Goal: Task Accomplishment & Management: Use online tool/utility

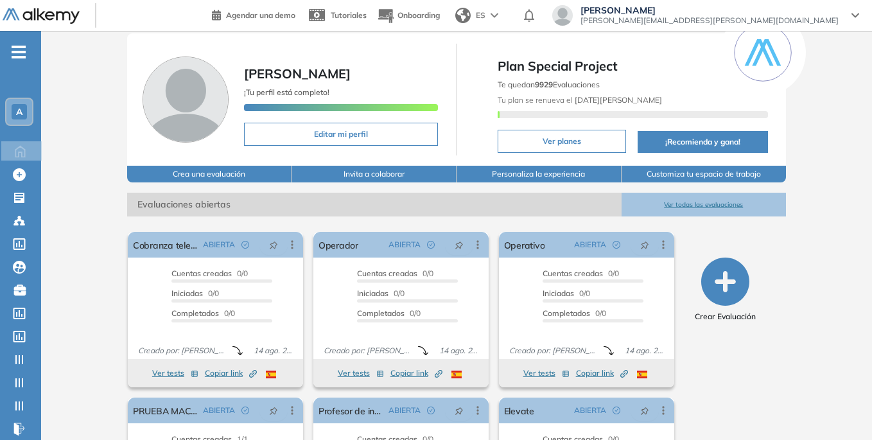
scroll to position [159, 0]
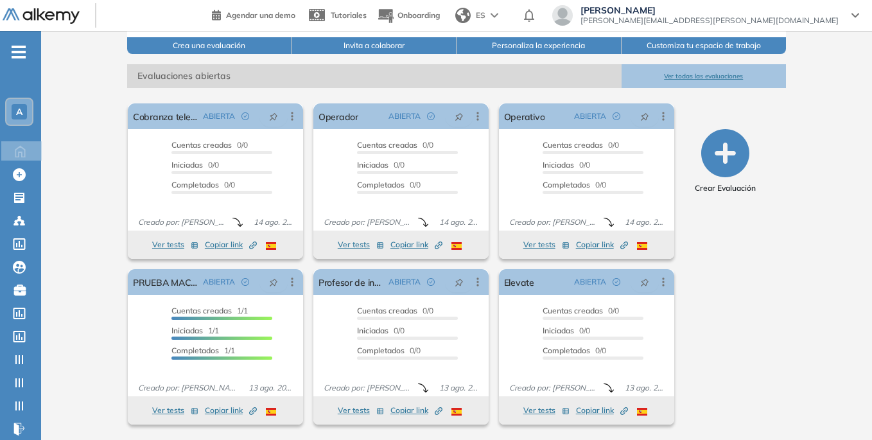
click at [707, 73] on button "Ver todas las evaluaciones" at bounding box center [703, 76] width 165 height 24
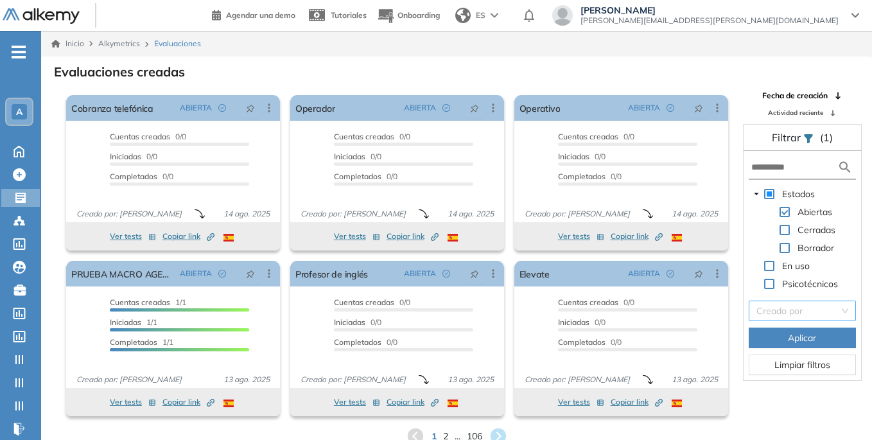
click at [812, 313] on input "search" at bounding box center [797, 310] width 83 height 19
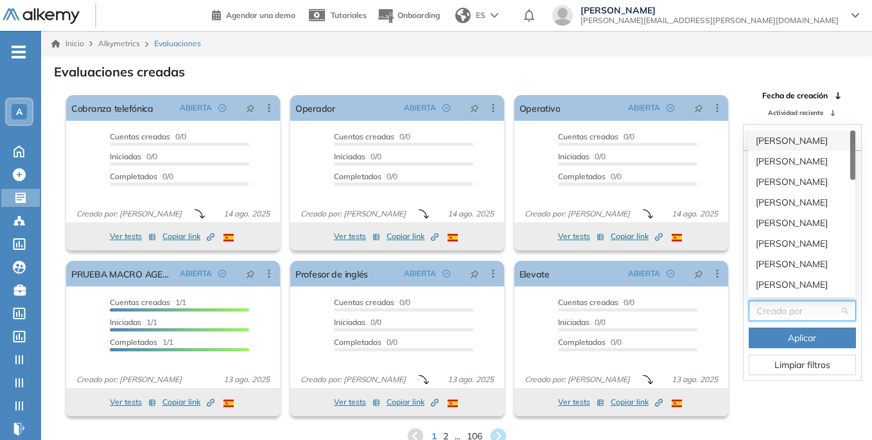
click at [844, 307] on div "Creado por" at bounding box center [801, 310] width 107 height 21
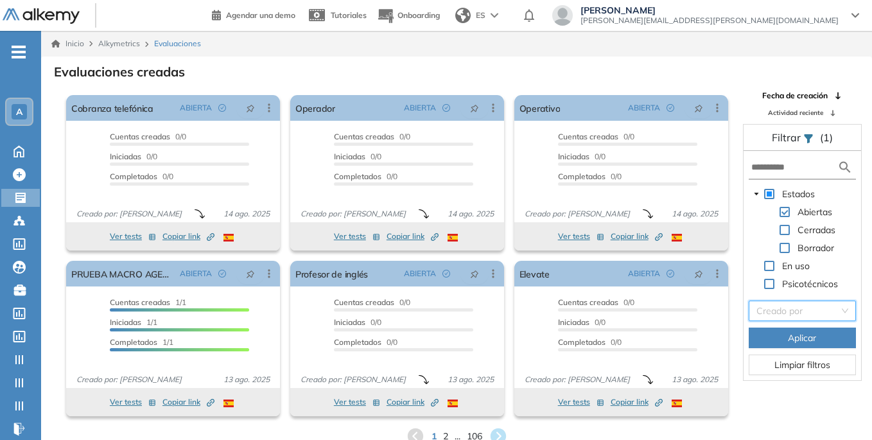
click at [781, 245] on span at bounding box center [784, 248] width 10 height 10
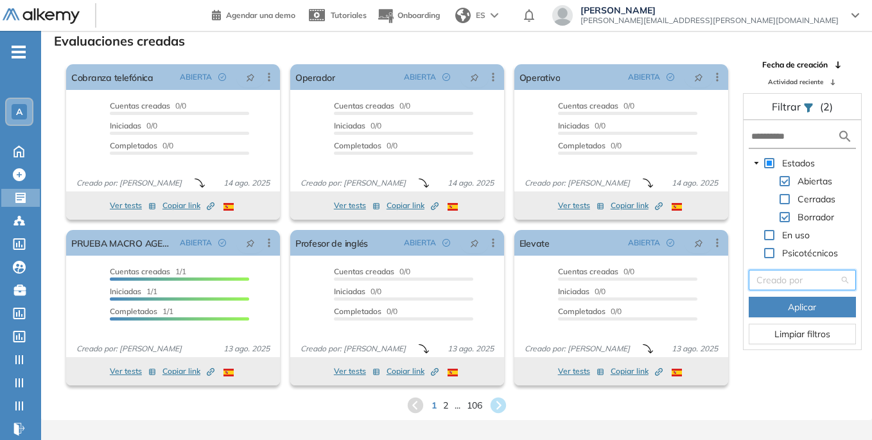
click at [838, 272] on input "search" at bounding box center [797, 279] width 83 height 19
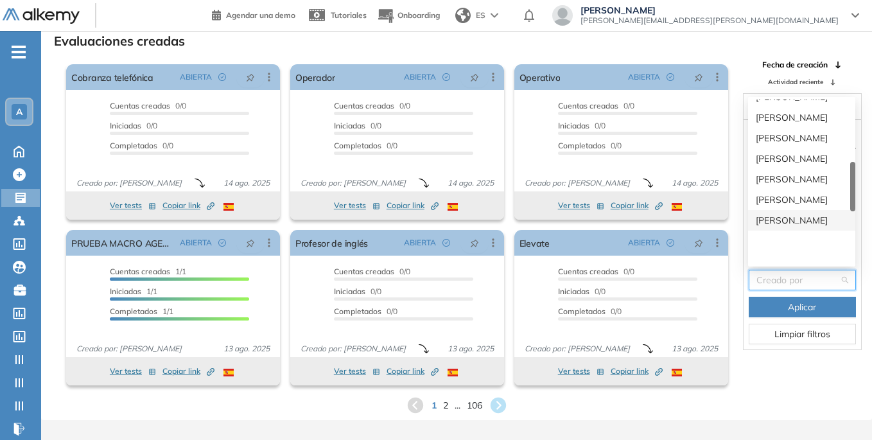
scroll to position [257, 0]
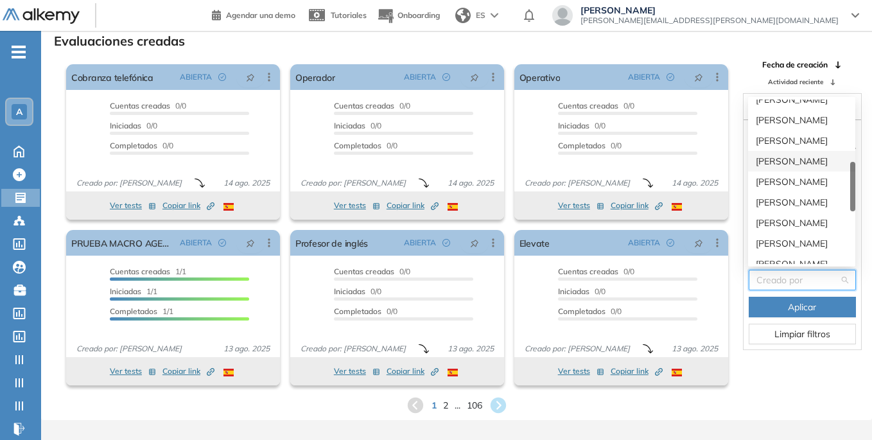
click at [808, 161] on div "[PERSON_NAME]" at bounding box center [802, 161] width 92 height 14
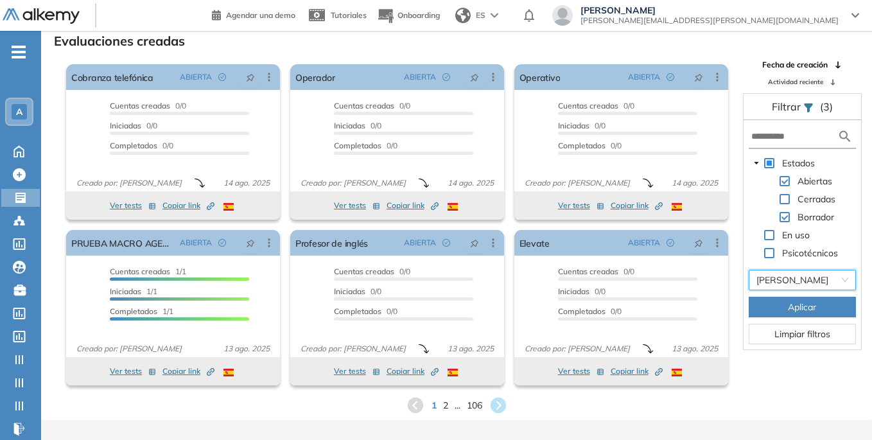
click at [806, 312] on span "Aplicar" at bounding box center [802, 307] width 28 height 14
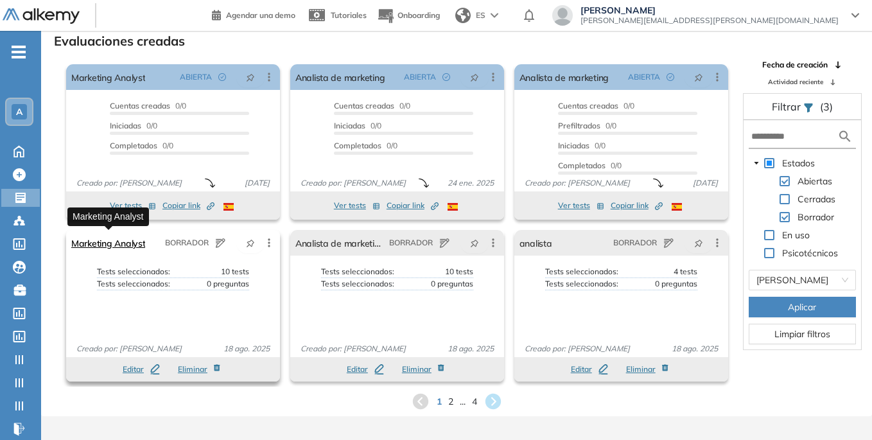
click at [130, 241] on link "Marketing Analyst" at bounding box center [108, 243] width 74 height 26
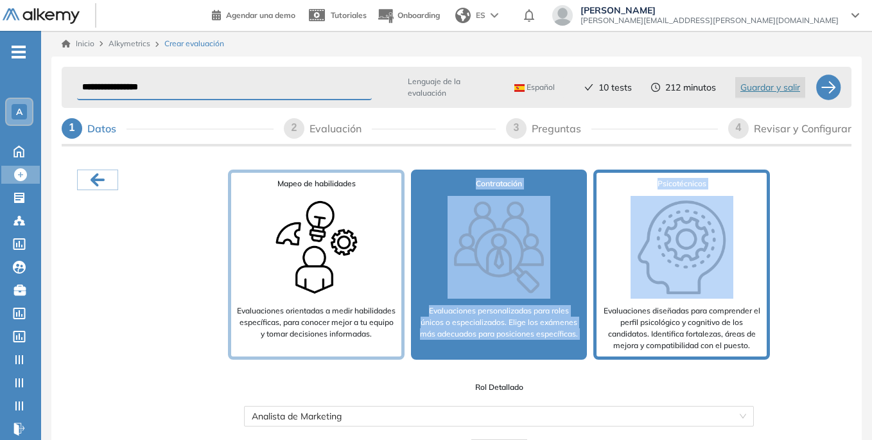
click at [685, 232] on div "Mapeo de habilidades Evaluaciones orientadas a medir habilidades específicas, p…" at bounding box center [498, 314] width 705 height 290
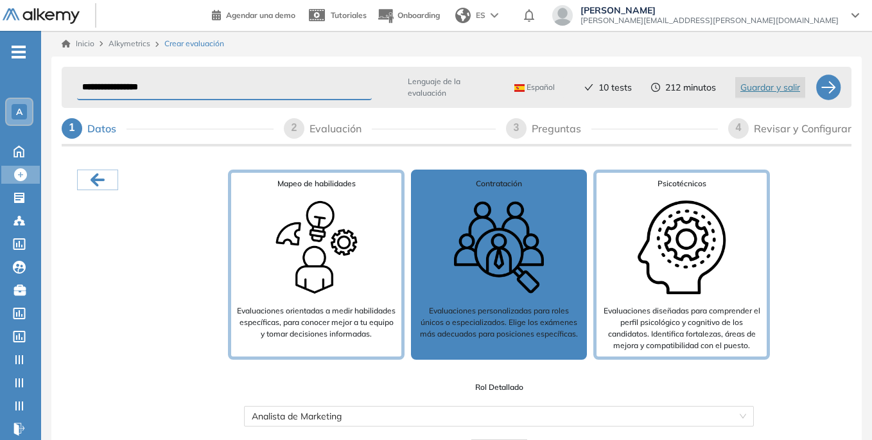
click at [847, 266] on div "Mapeo de habilidades Evaluaciones orientadas a medir habilidades específicas, p…" at bounding box center [498, 314] width 705 height 290
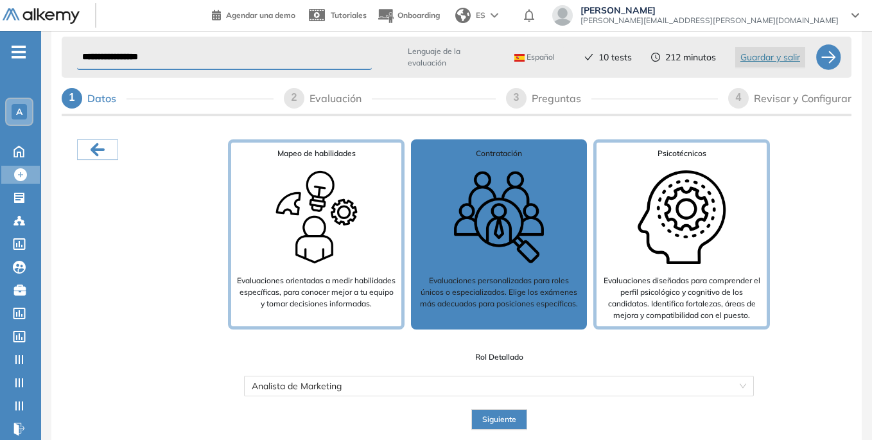
scroll to position [30, 0]
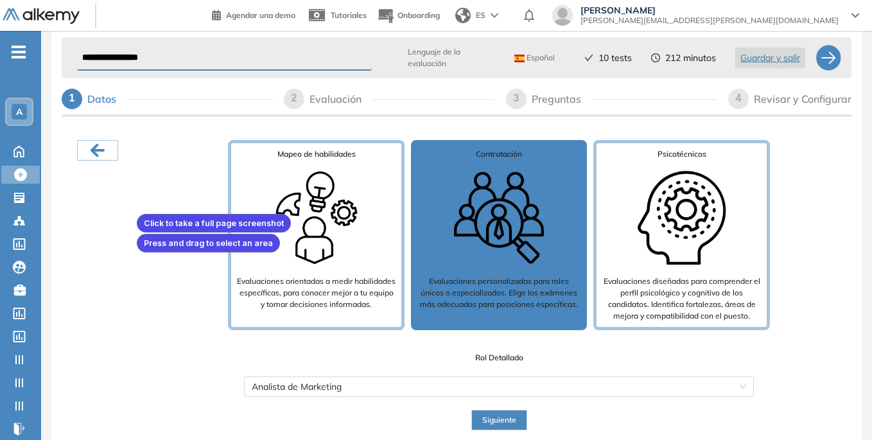
click at [134, 211] on div at bounding box center [436, 220] width 872 height 440
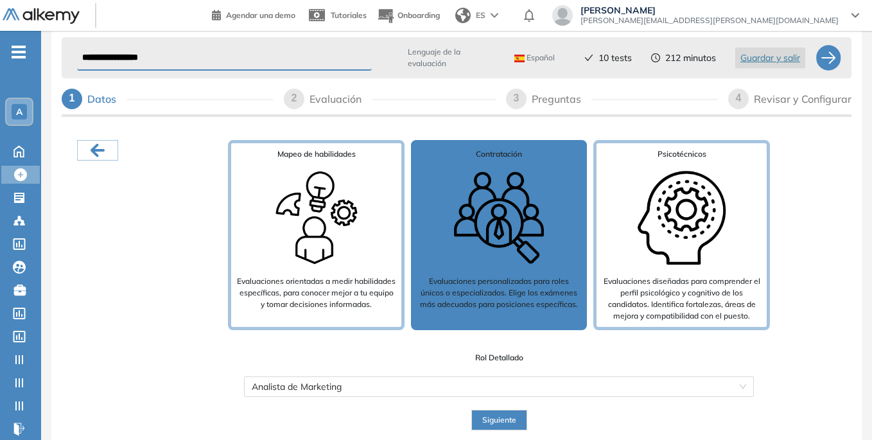
scroll to position [38, 0]
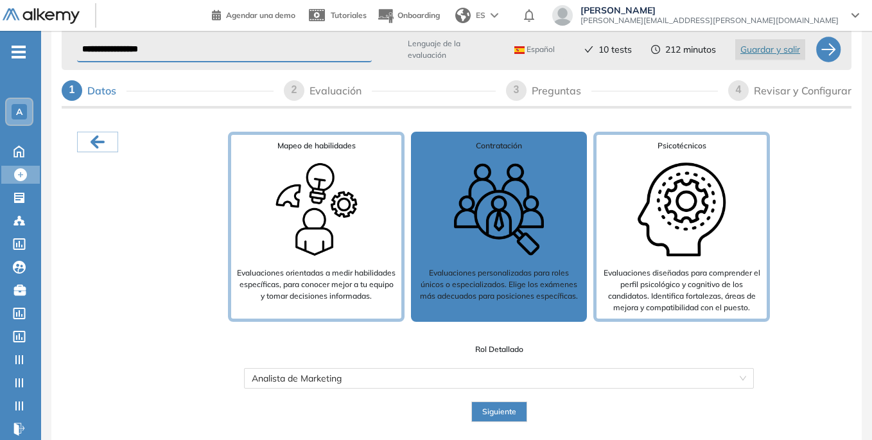
click at [502, 414] on span "Siguiente" at bounding box center [499, 412] width 34 height 12
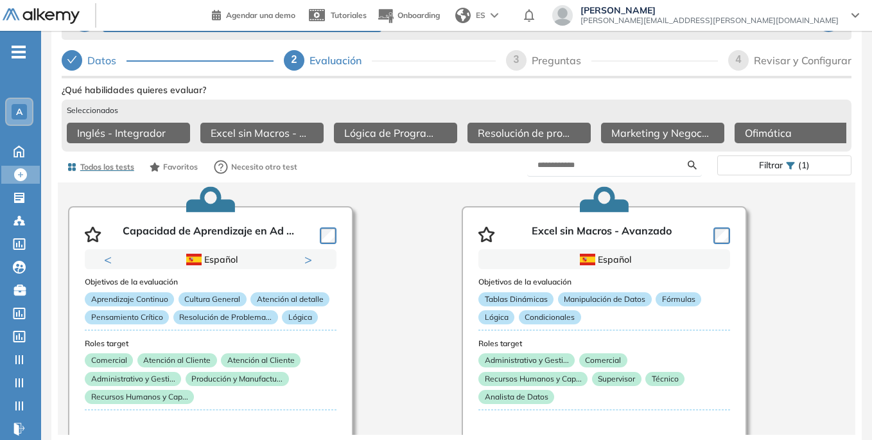
scroll to position [39, 0]
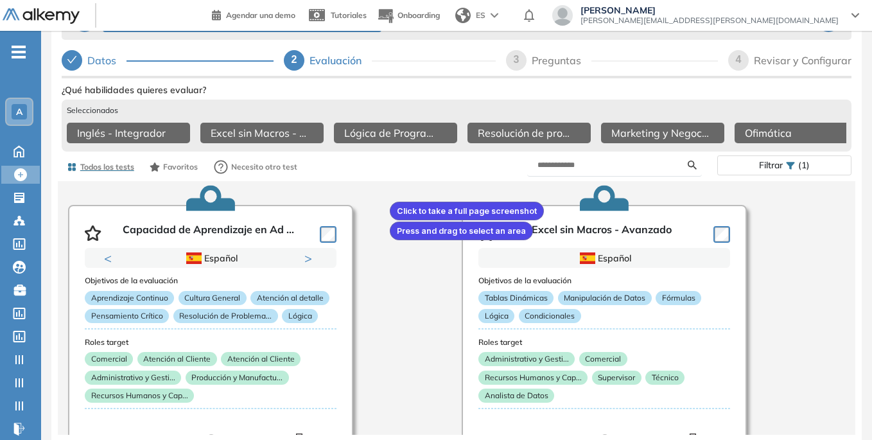
click at [387, 199] on div at bounding box center [436, 220] width 872 height 440
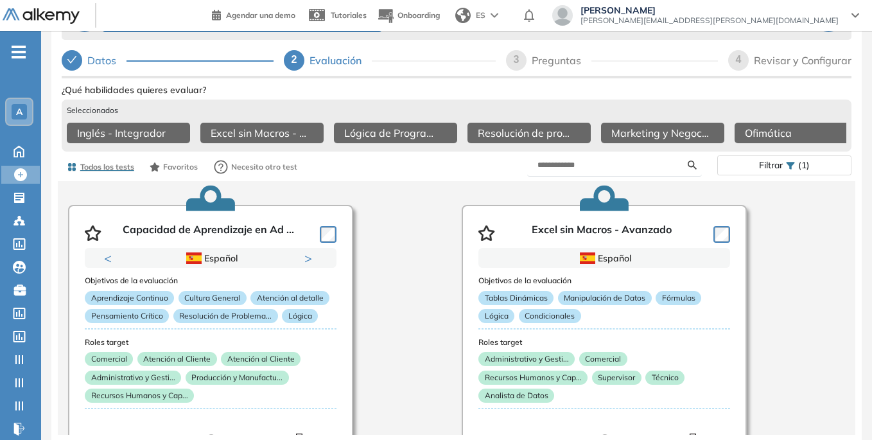
scroll to position [0, 0]
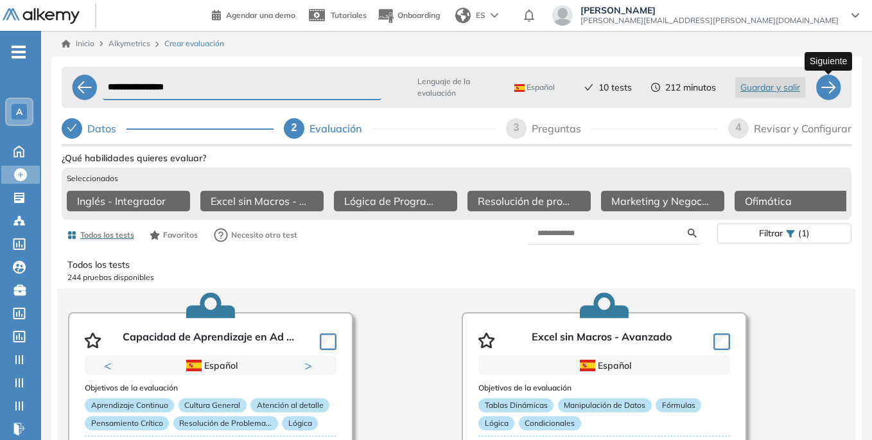
click at [829, 90] on div at bounding box center [828, 87] width 26 height 26
select select "*****"
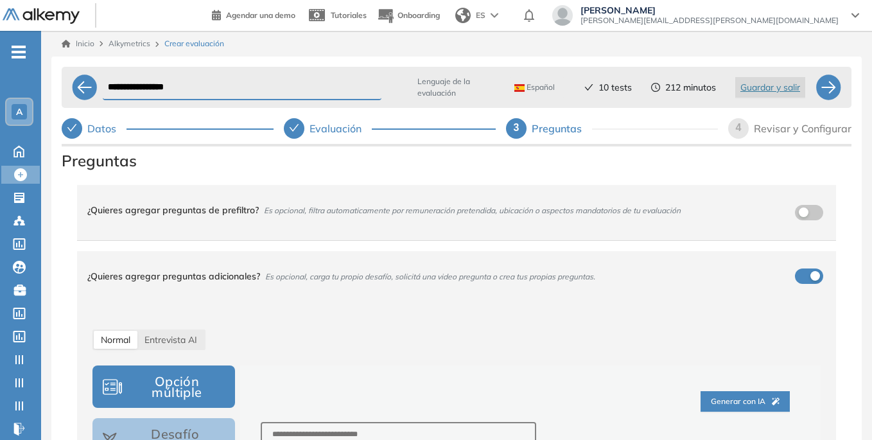
click at [365, 135] on div "Evaluación" at bounding box center [340, 128] width 62 height 21
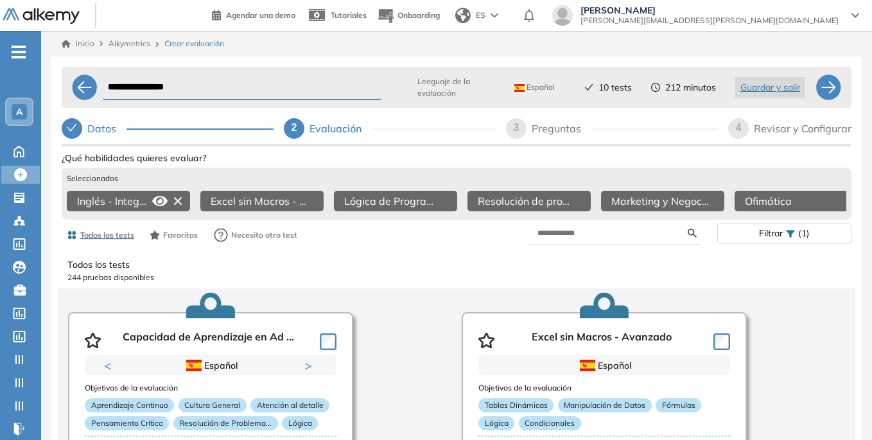
click at [178, 198] on icon at bounding box center [178, 201] width 21 height 21
click at [315, 198] on icon at bounding box center [311, 201] width 21 height 21
click at [711, 198] on icon at bounding box center [712, 201] width 21 height 21
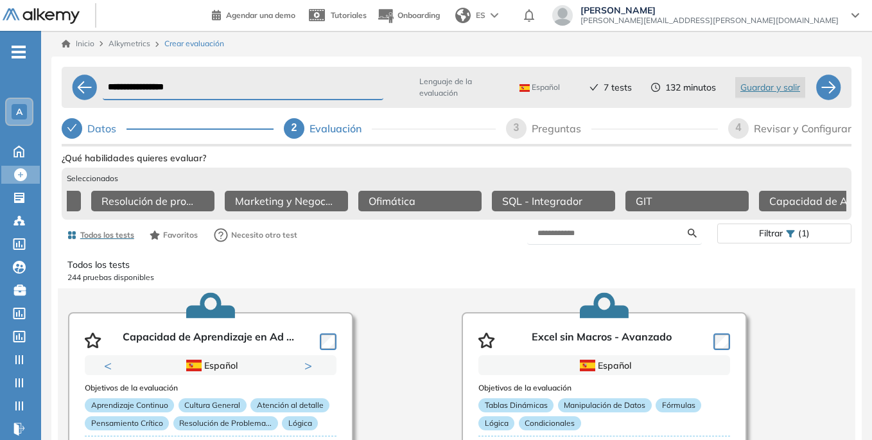
scroll to position [0, 145]
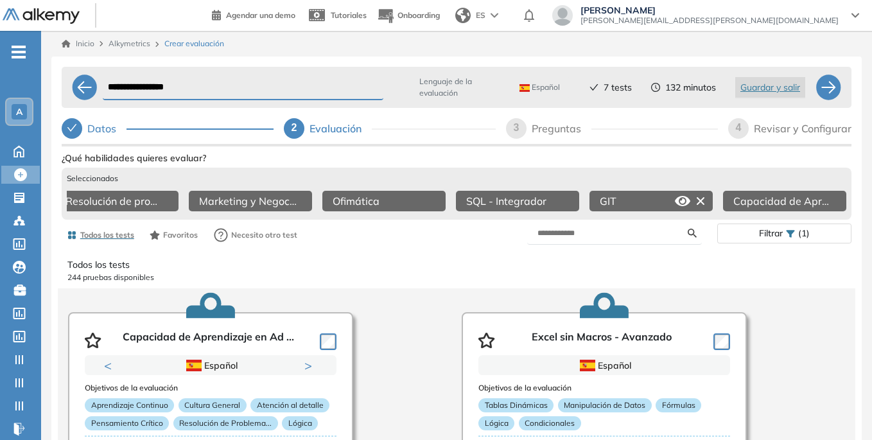
click at [703, 202] on icon at bounding box center [700, 201] width 21 height 21
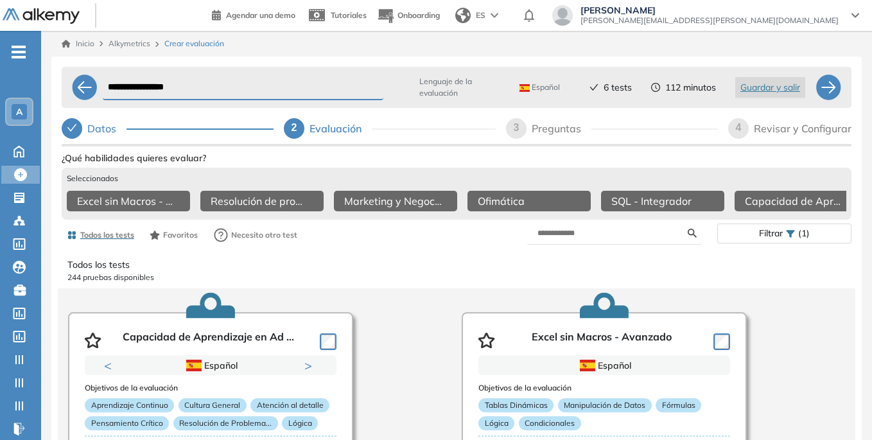
scroll to position [0, 12]
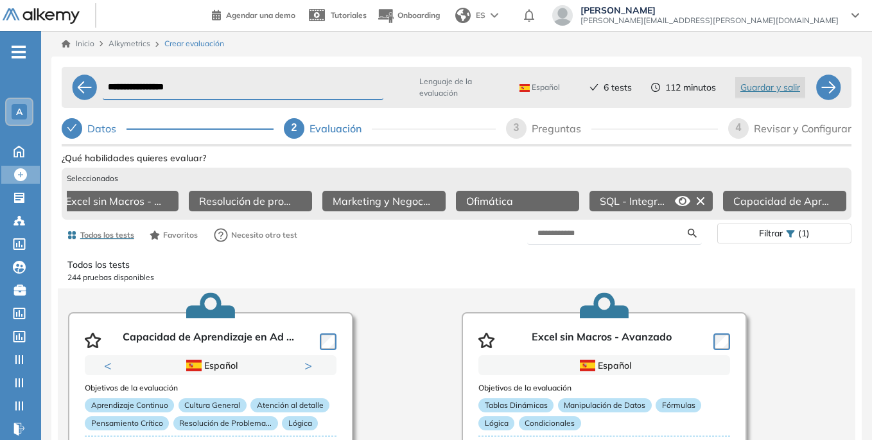
click at [704, 198] on icon at bounding box center [700, 201] width 21 height 21
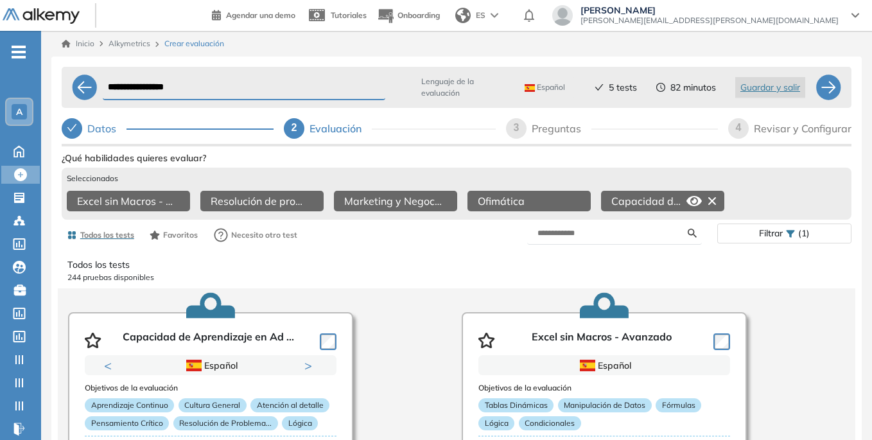
scroll to position [0, 0]
click at [524, 130] on div "3" at bounding box center [516, 128] width 21 height 21
select select "*****"
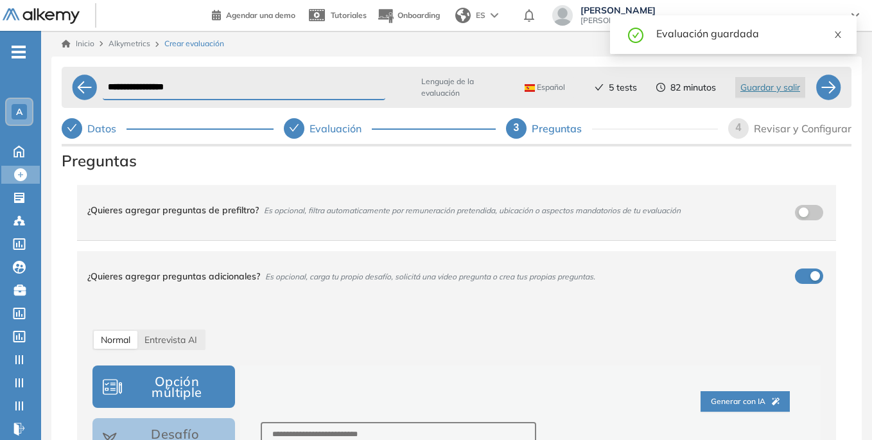
click at [836, 37] on icon "close" at bounding box center [838, 34] width 6 height 6
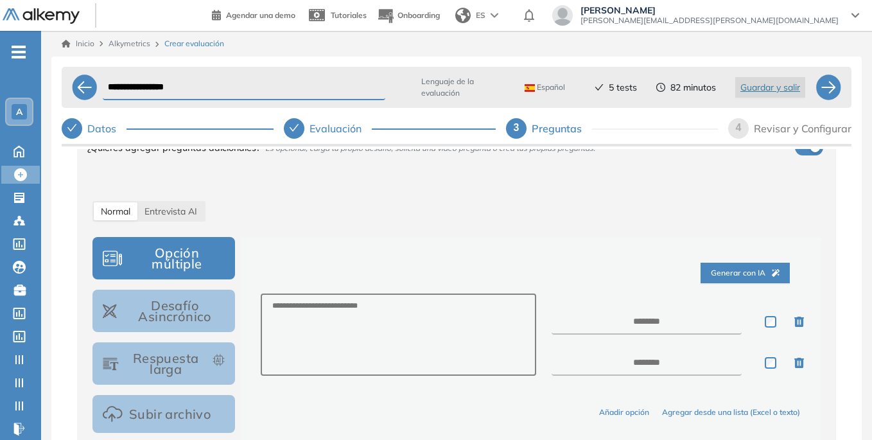
scroll to position [193, 0]
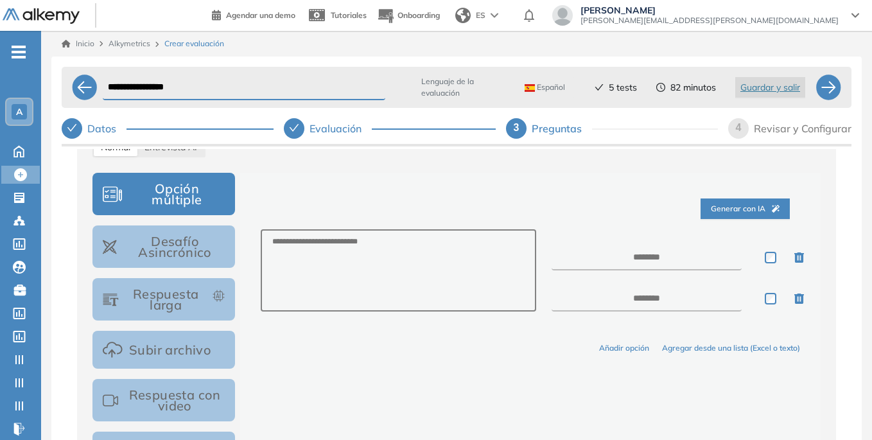
click at [172, 198] on button "Opción múltiple" at bounding box center [163, 194] width 143 height 42
click at [196, 254] on button "Desafío Asincrónico" at bounding box center [163, 246] width 143 height 42
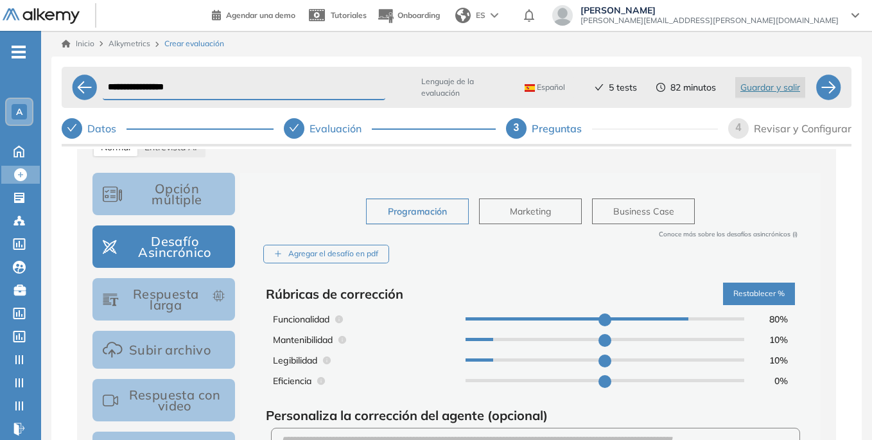
click at [185, 185] on button "Opción múltiple" at bounding box center [163, 194] width 143 height 42
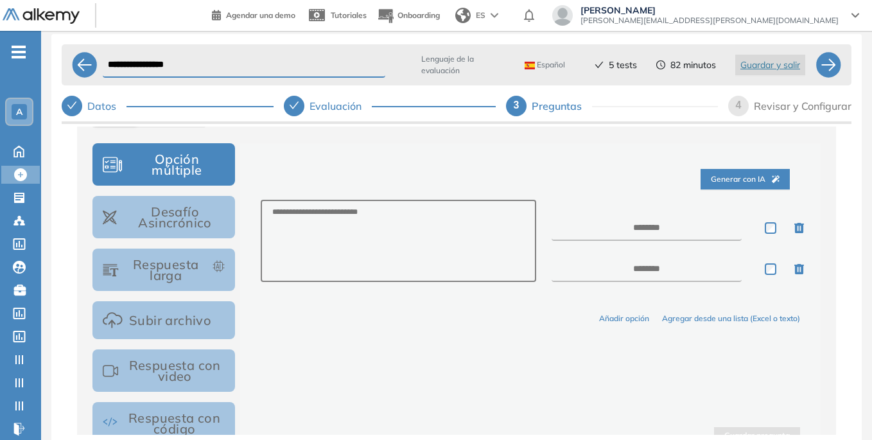
scroll to position [209, 0]
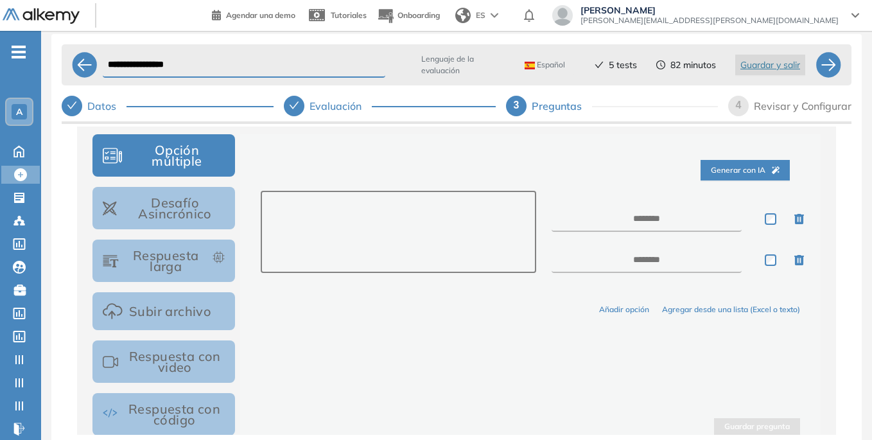
click at [363, 213] on textarea at bounding box center [398, 232] width 275 height 82
click at [463, 336] on div "Generar con IA Añadir opción Agregar desde una lista (Excel o texto) Guardar pr…" at bounding box center [530, 289] width 580 height 311
click at [184, 207] on button "Desafío Asincrónico" at bounding box center [163, 208] width 143 height 42
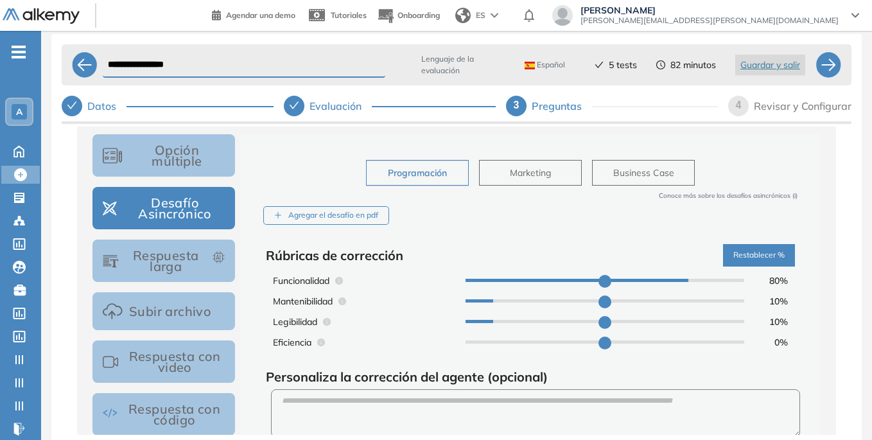
click at [175, 159] on button "Opción múltiple" at bounding box center [163, 155] width 143 height 42
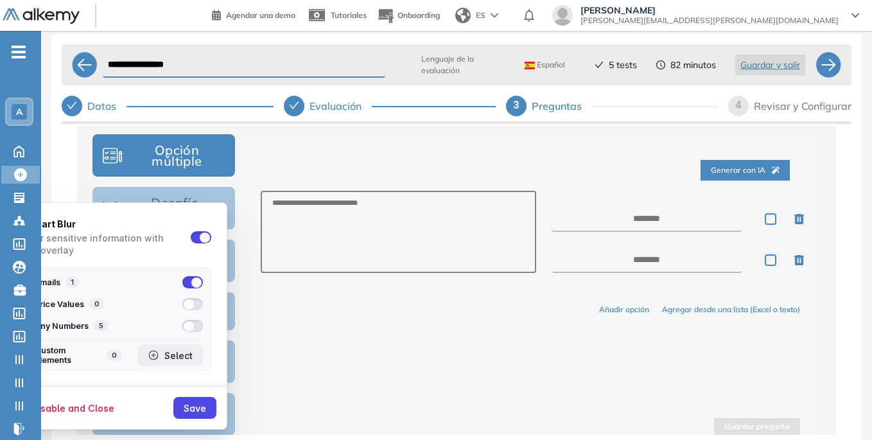
click at [174, 349] on button "Select" at bounding box center [169, 355] width 65 height 22
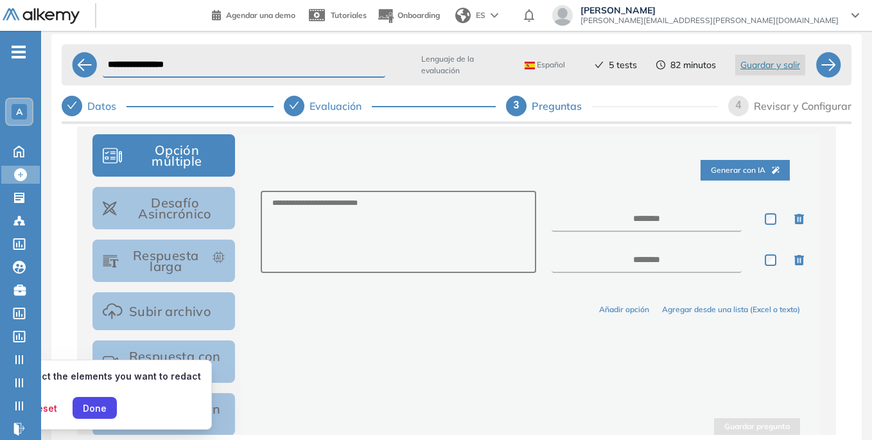
click at [728, 8] on span "[PERSON_NAME]" at bounding box center [709, 10] width 258 height 10
click at [93, 406] on div "Done" at bounding box center [95, 407] width 24 height 11
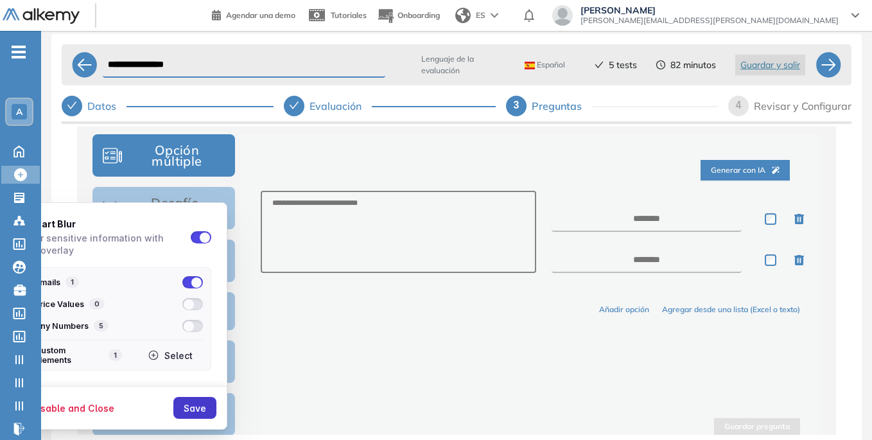
click at [196, 403] on div "Save" at bounding box center [195, 407] width 22 height 11
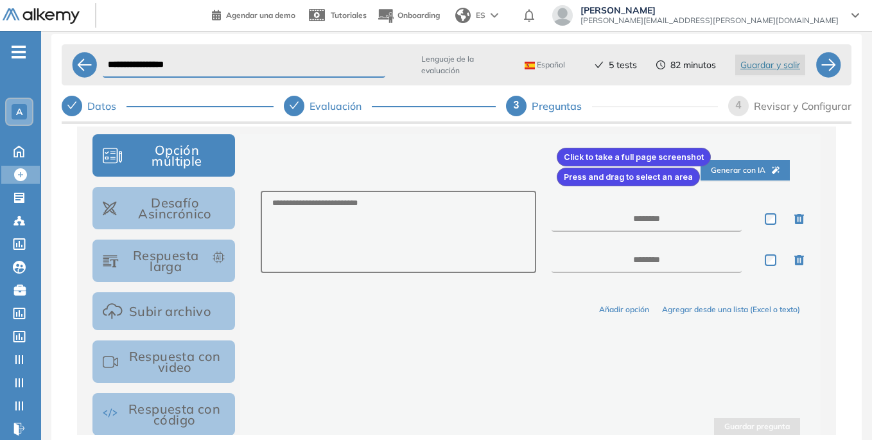
click at [554, 145] on div at bounding box center [436, 220] width 872 height 440
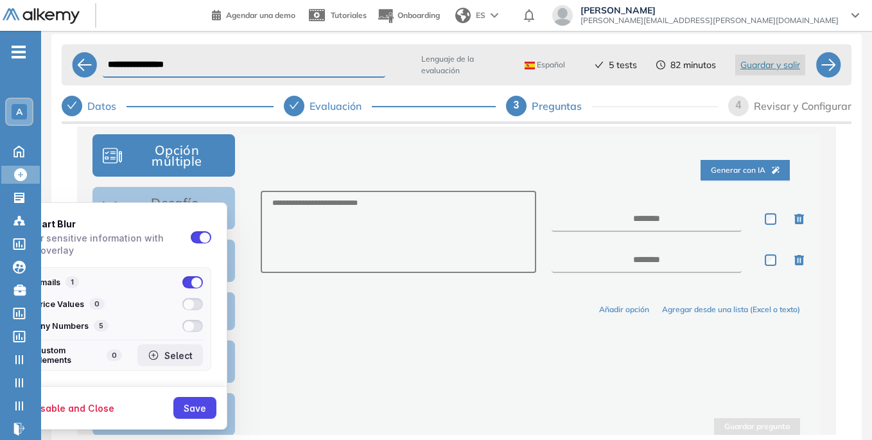
click at [180, 358] on div "Select" at bounding box center [178, 355] width 28 height 11
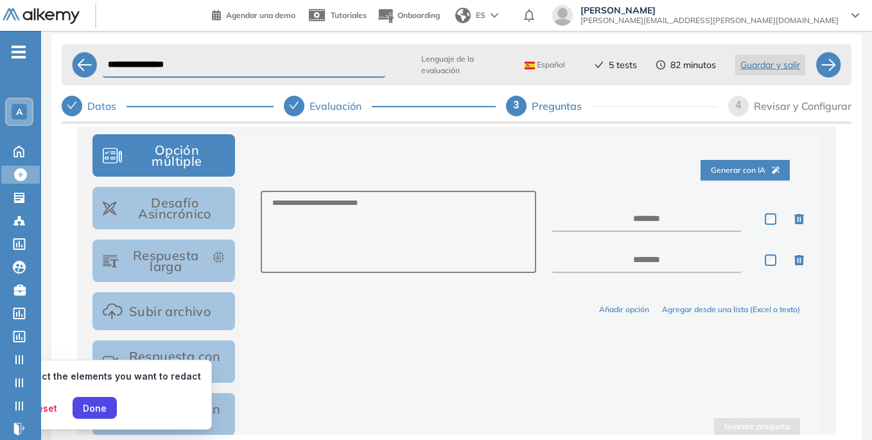
click at [726, 8] on span "[PERSON_NAME]" at bounding box center [709, 10] width 258 height 10
click at [83, 406] on div "Done" at bounding box center [95, 407] width 24 height 11
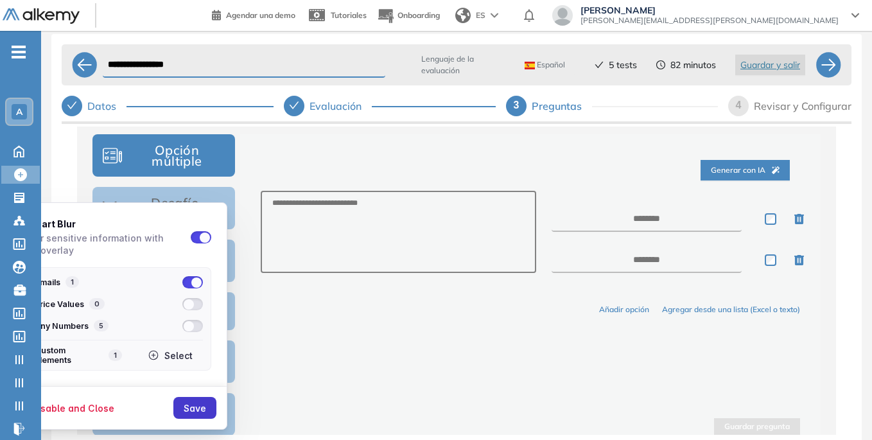
click at [195, 408] on div "Save" at bounding box center [195, 407] width 22 height 11
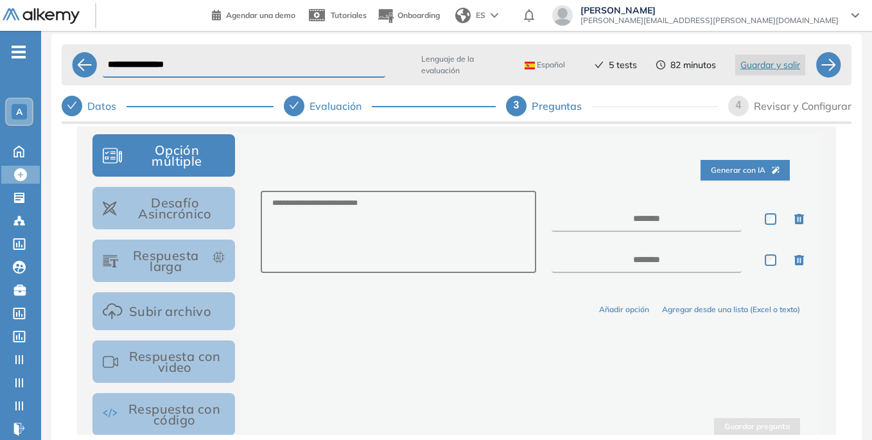
click at [206, 201] on button "Desafío Asincrónico" at bounding box center [163, 208] width 143 height 42
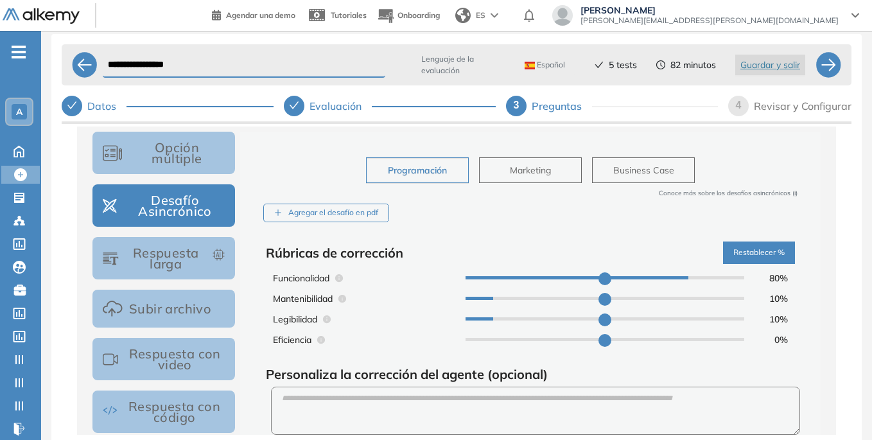
scroll to position [209, 0]
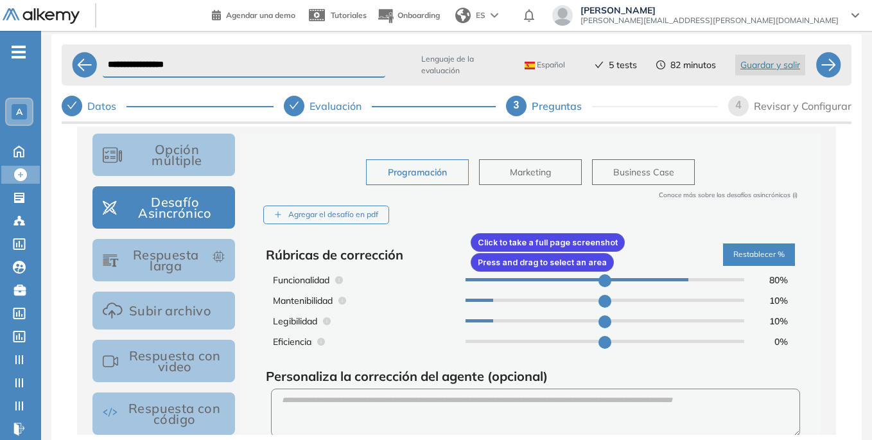
click at [468, 230] on div at bounding box center [436, 220] width 872 height 440
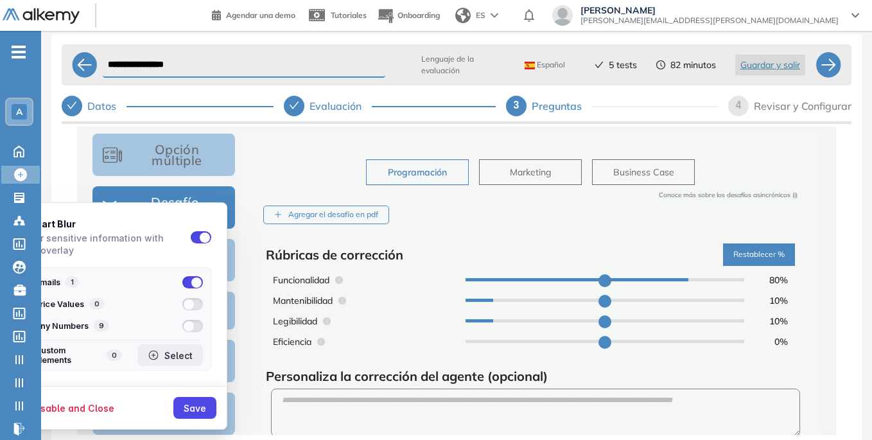
click at [177, 355] on div "Select" at bounding box center [178, 355] width 28 height 11
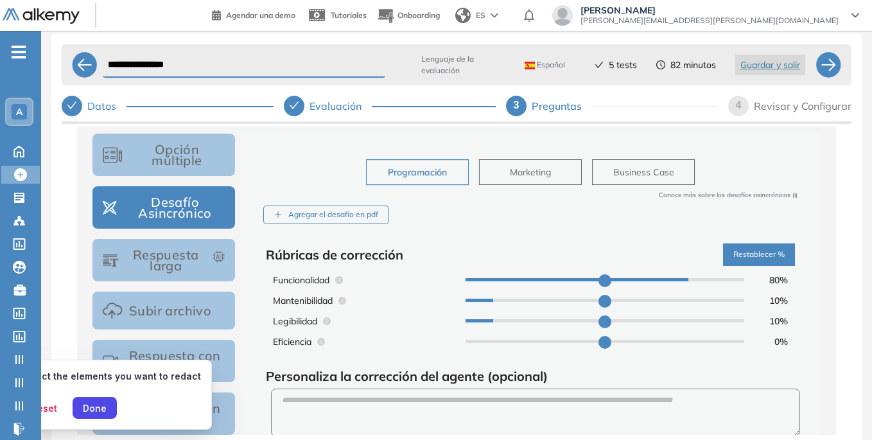
click at [727, 9] on span "[PERSON_NAME]" at bounding box center [709, 10] width 258 height 10
click at [91, 408] on div "Done" at bounding box center [95, 407] width 24 height 11
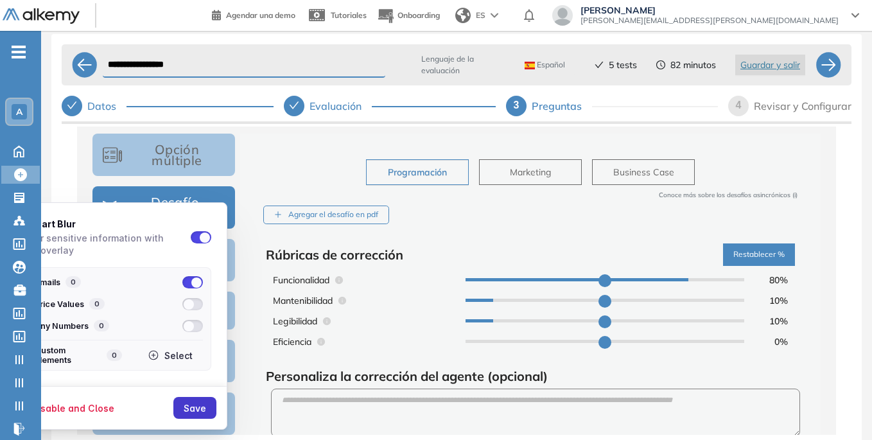
click at [196, 404] on div "Save" at bounding box center [195, 407] width 22 height 11
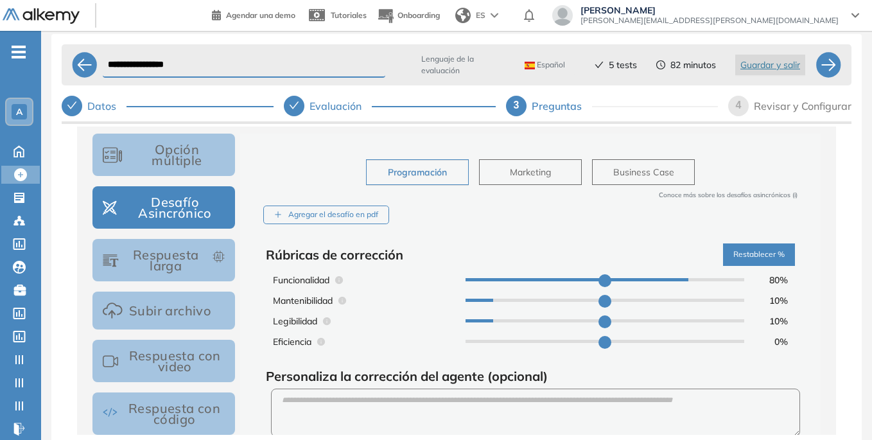
click at [176, 263] on button "Respuesta larga" at bounding box center [163, 260] width 143 height 42
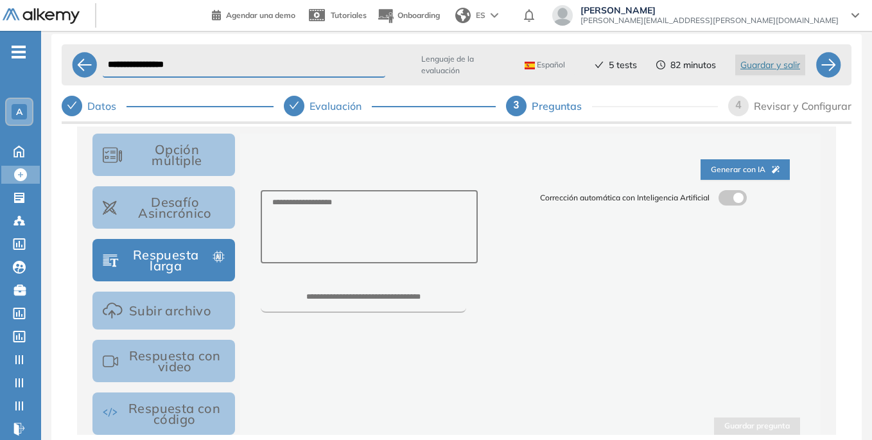
click at [193, 159] on button "Opción múltiple" at bounding box center [163, 155] width 143 height 42
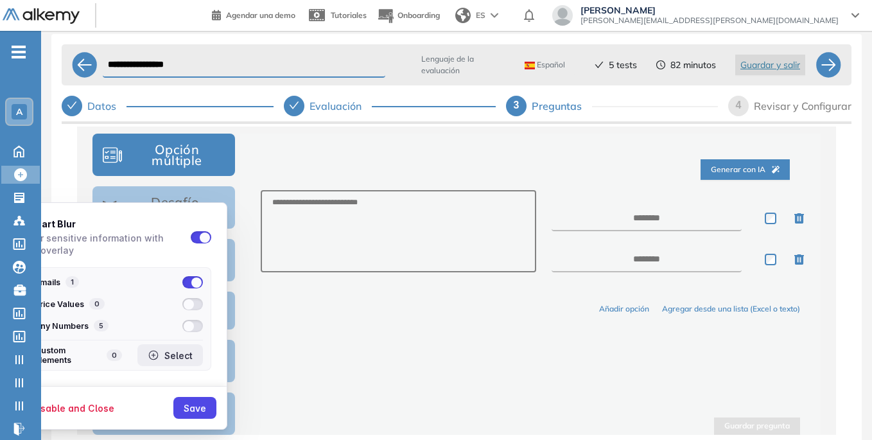
click at [173, 353] on div "Select" at bounding box center [178, 355] width 28 height 11
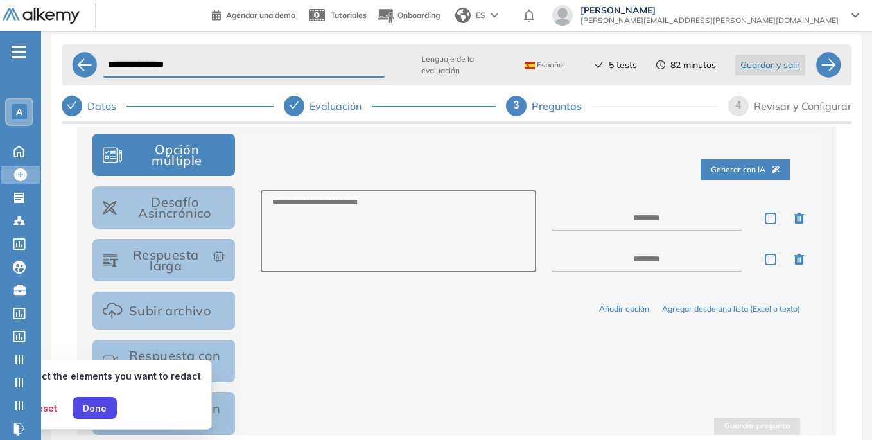
click at [735, 8] on span "[PERSON_NAME]" at bounding box center [709, 10] width 258 height 10
click at [91, 410] on div "Done" at bounding box center [95, 407] width 24 height 11
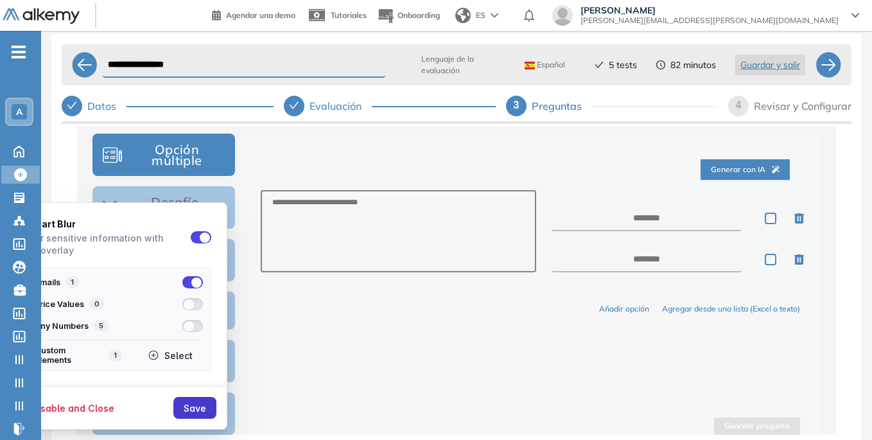
click at [190, 409] on div "Save" at bounding box center [195, 407] width 22 height 11
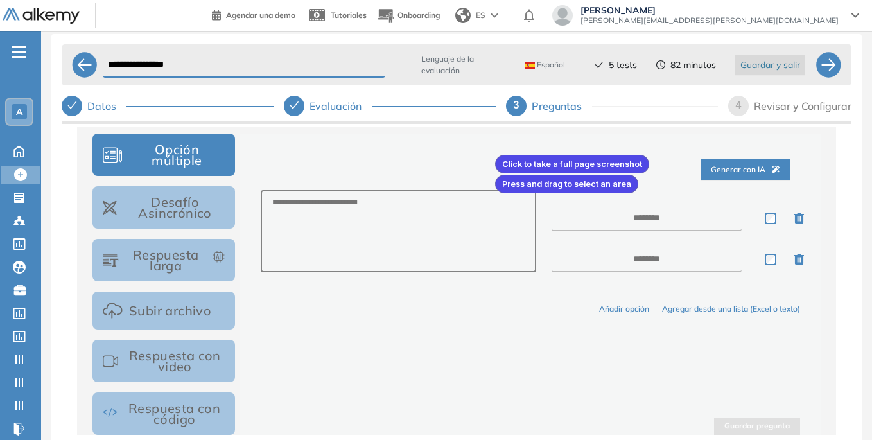
click at [492, 152] on div at bounding box center [436, 220] width 872 height 440
